Goal: Find specific page/section: Find specific page/section

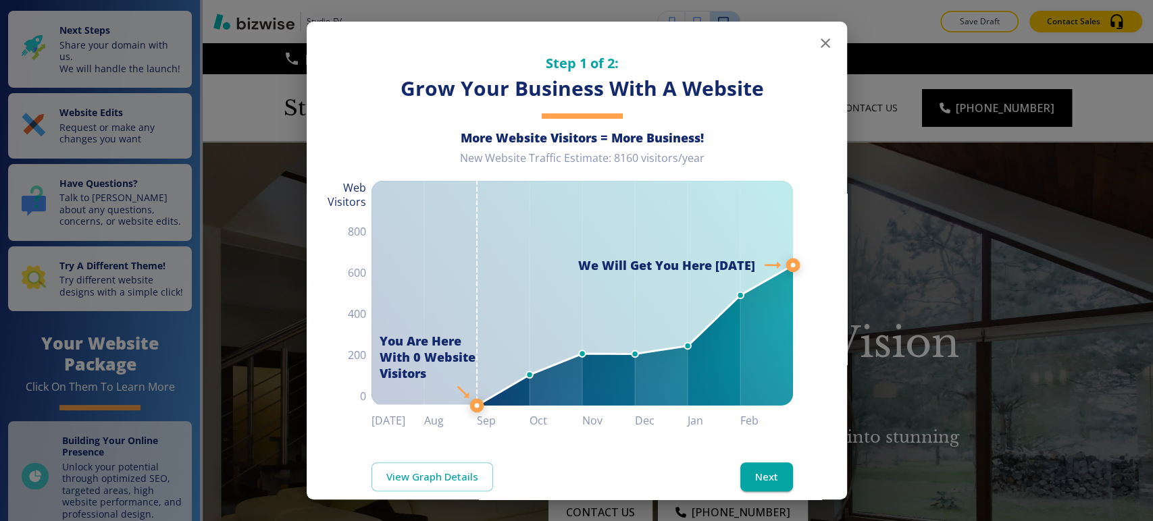
drag, startPoint x: 817, startPoint y: 47, endPoint x: 806, endPoint y: 47, distance: 10.8
click at [817, 47] on icon "button" at bounding box center [825, 43] width 16 height 16
